Goal: Navigation & Orientation: Find specific page/section

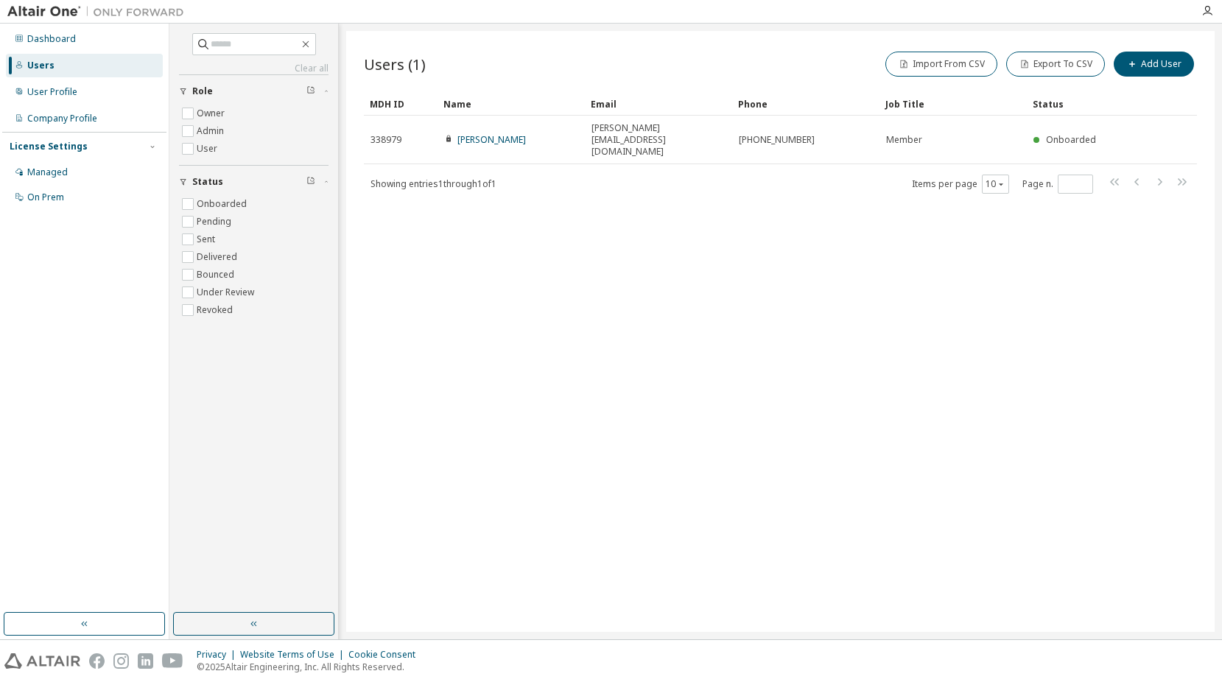
click at [52, 235] on div "Dashboard Users User Profile Company Profile License Settings Managed On Prem" at bounding box center [84, 318] width 164 height 585
click at [44, 85] on div "User Profile" at bounding box center [84, 92] width 157 height 24
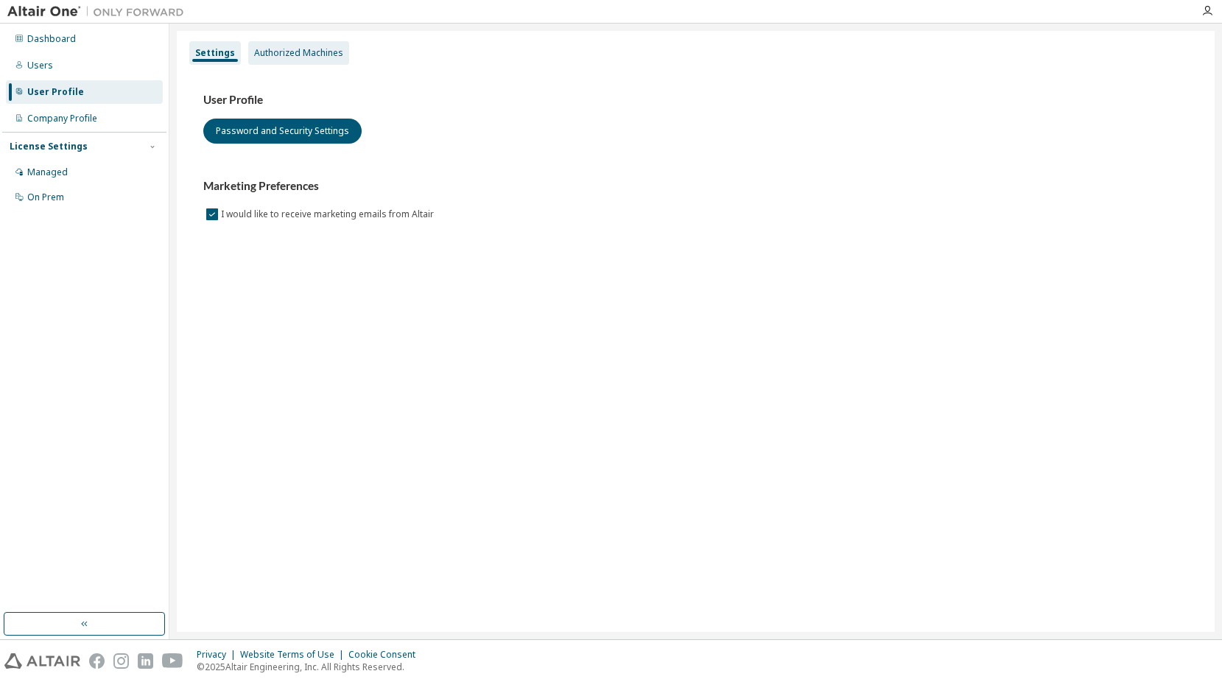
click at [265, 46] on div "Authorized Machines" at bounding box center [298, 53] width 101 height 24
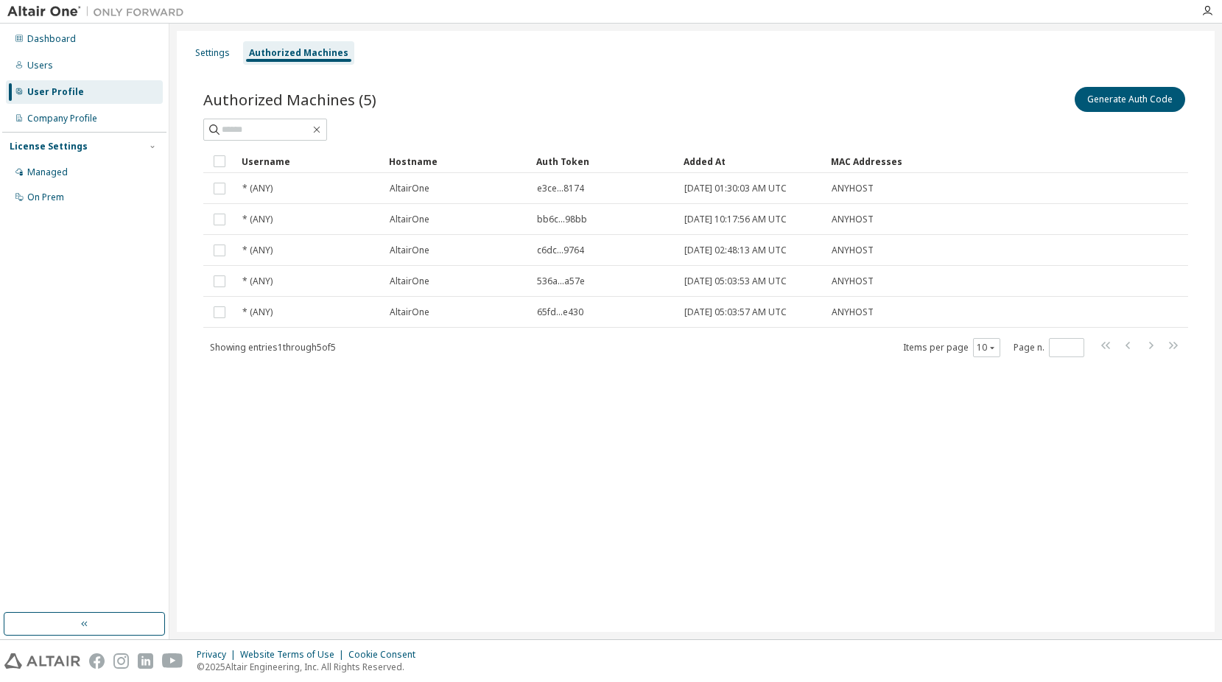
click at [47, 130] on div "Dashboard Users User Profile Company Profile License Settings Managed On Prem" at bounding box center [84, 118] width 164 height 185
click at [52, 72] on div "Users" at bounding box center [84, 66] width 157 height 24
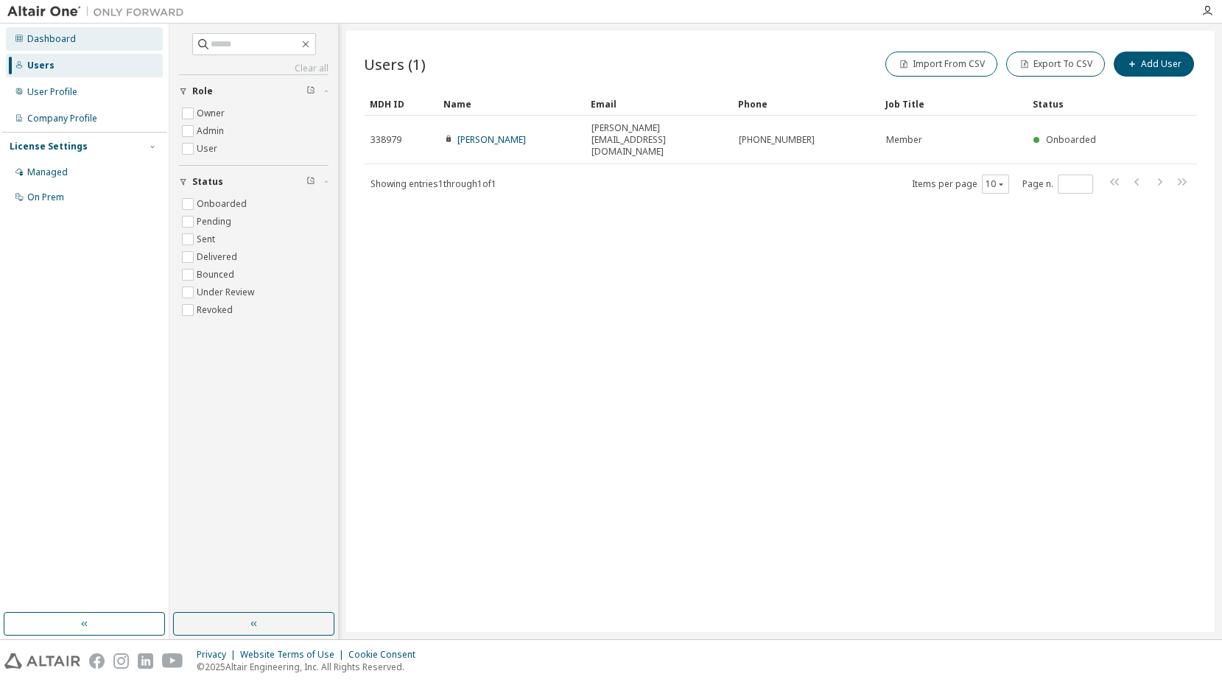
click at [56, 36] on div "Dashboard" at bounding box center [51, 39] width 49 height 12
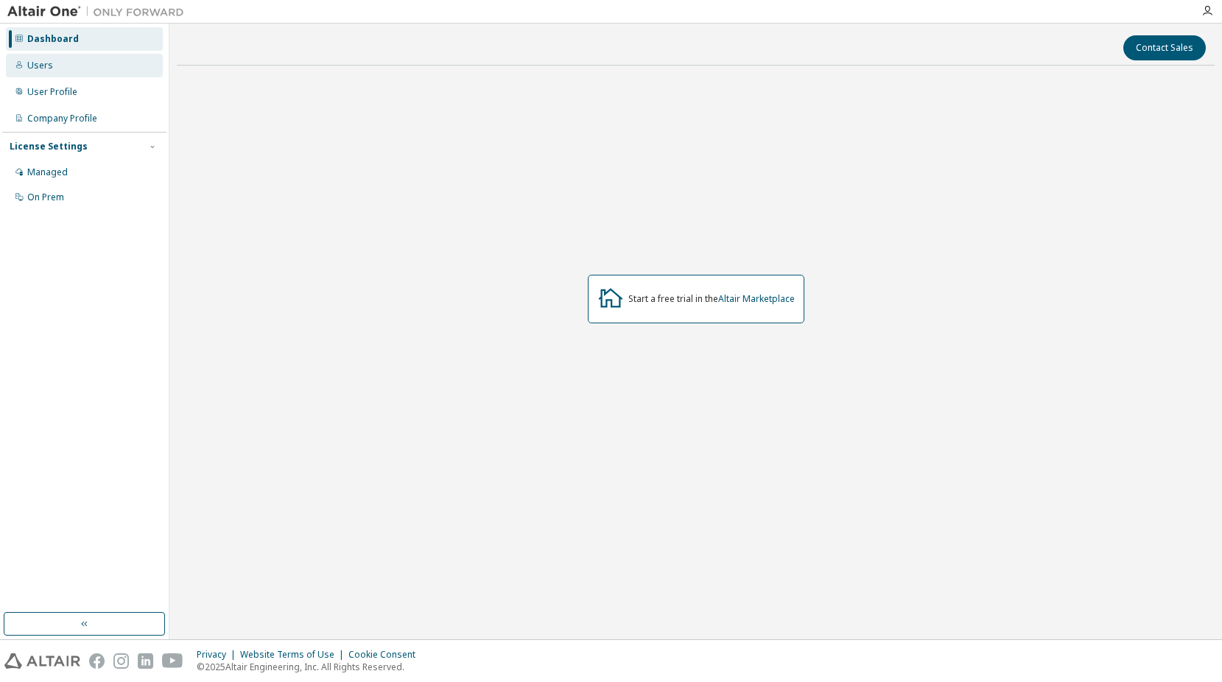
click at [37, 62] on div "Users" at bounding box center [40, 66] width 26 height 12
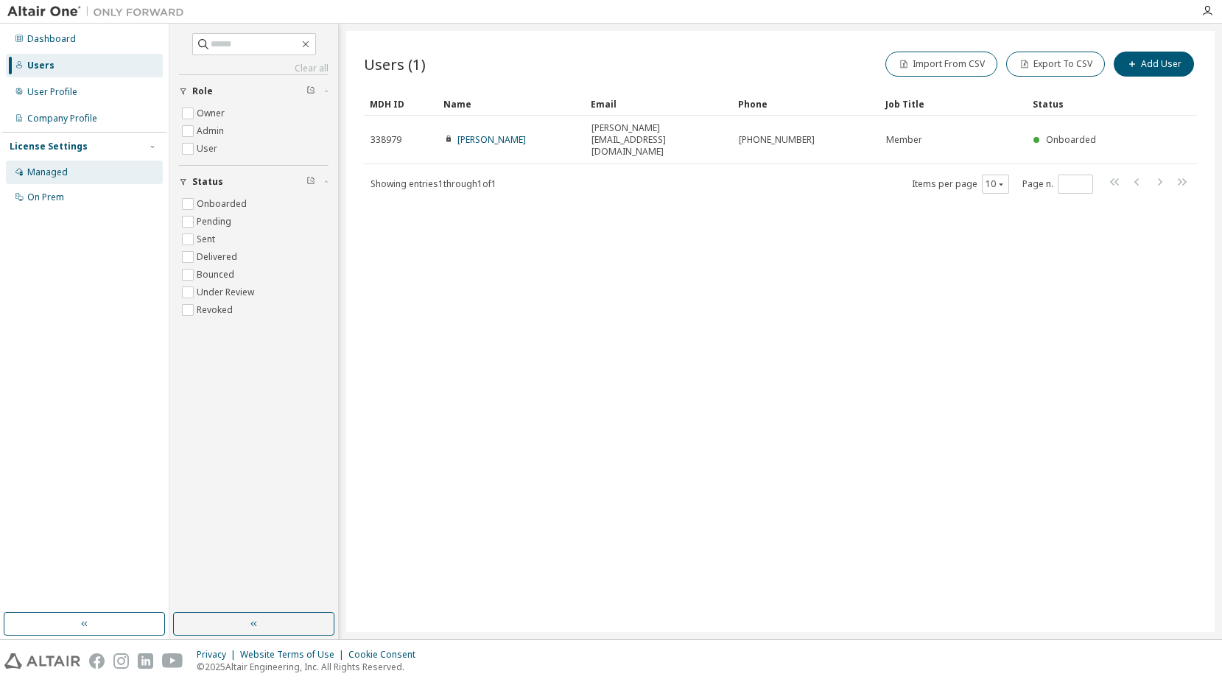
click at [44, 171] on div "Managed" at bounding box center [47, 172] width 40 height 12
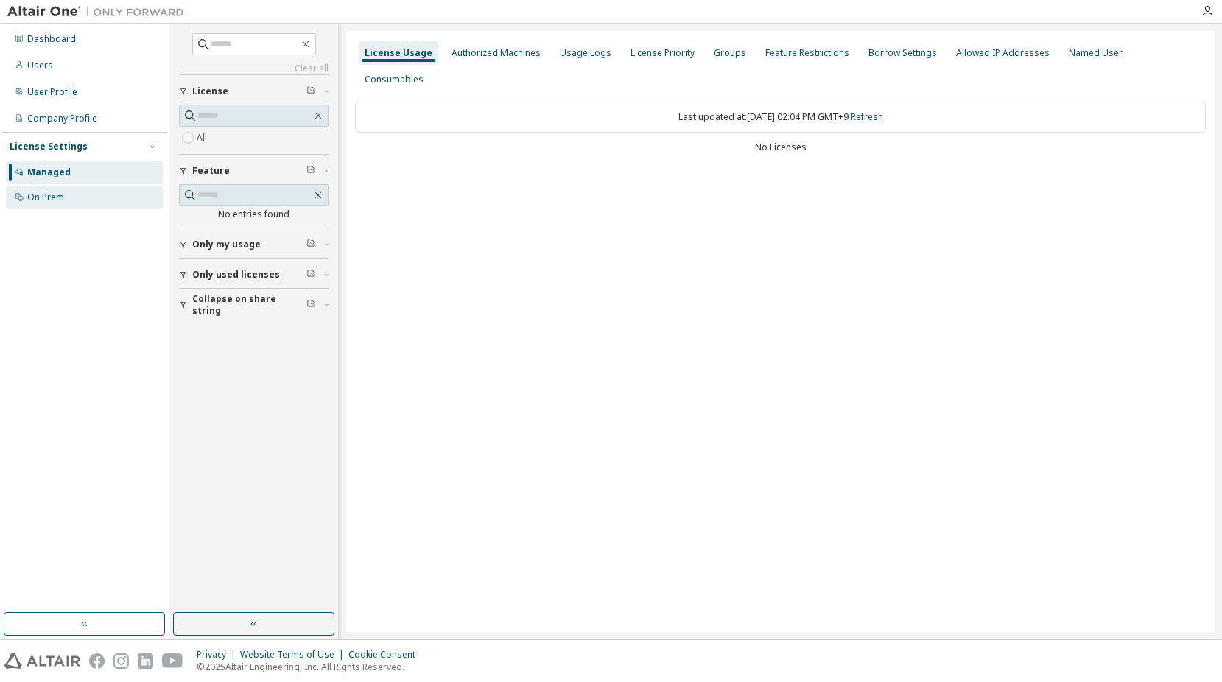
click at [42, 198] on div "On Prem" at bounding box center [45, 197] width 37 height 12
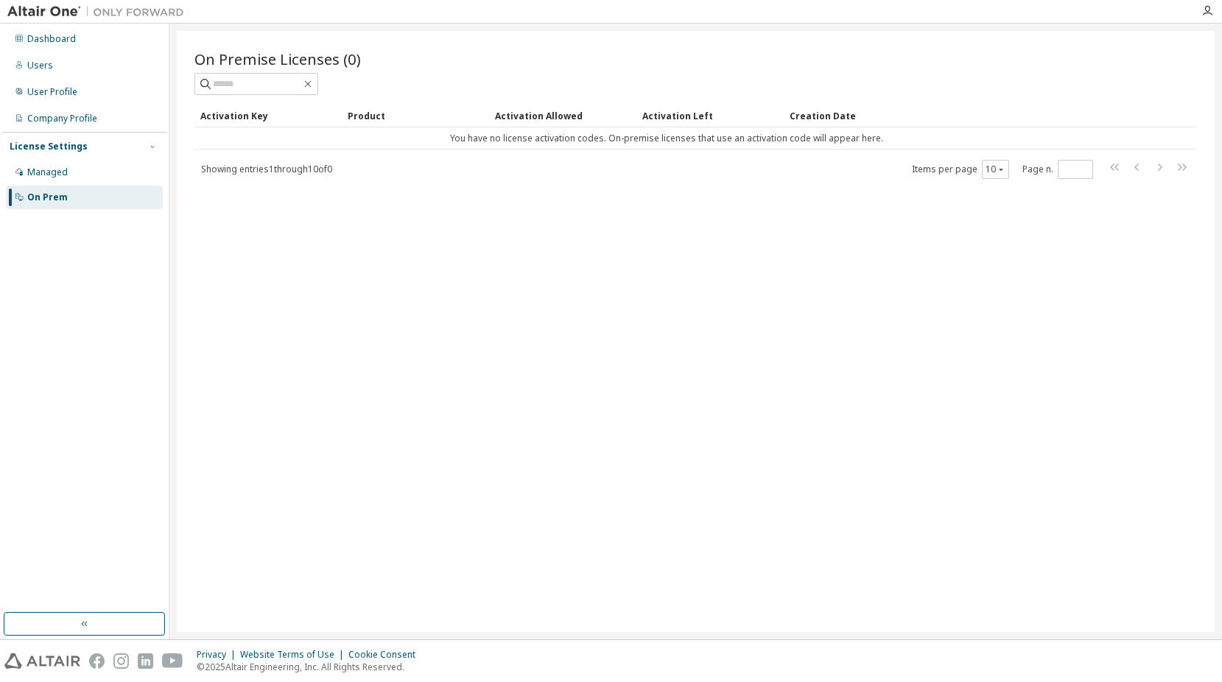
click at [52, 11] on img at bounding box center [99, 11] width 184 height 15
